Goal: Check status

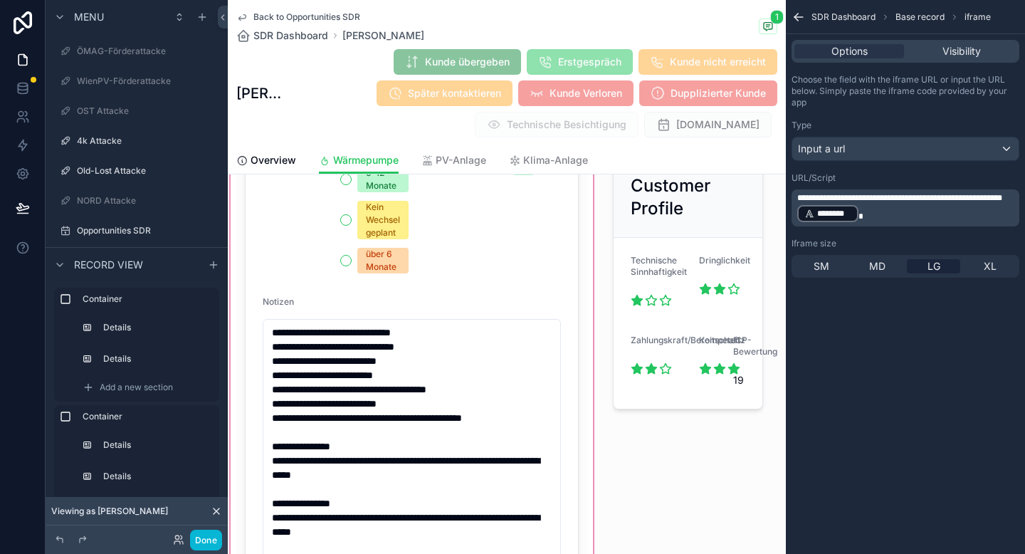
scroll to position [1068, 0]
